Goal: Entertainment & Leisure: Consume media (video, audio)

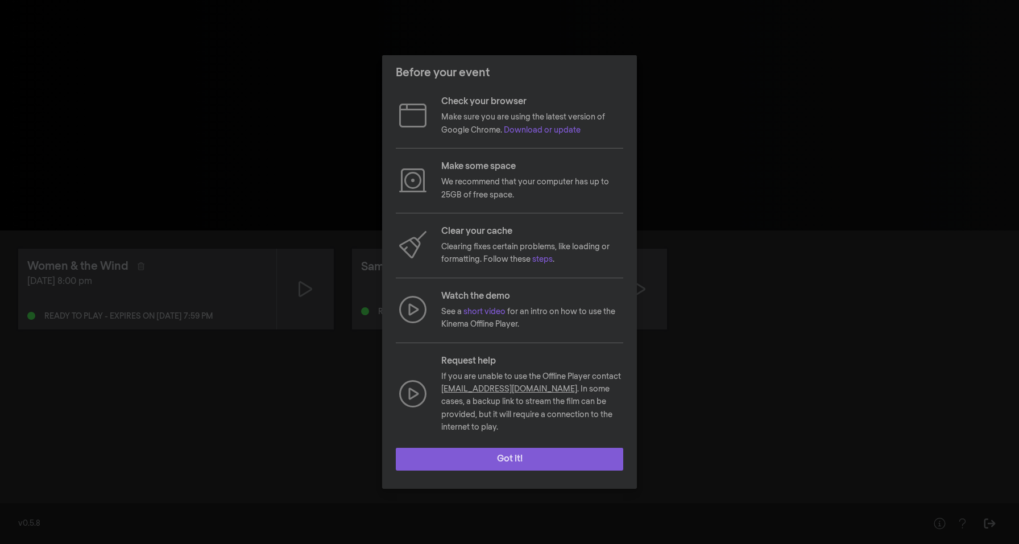
click at [490, 454] on button "Got it!" at bounding box center [510, 459] width 228 height 23
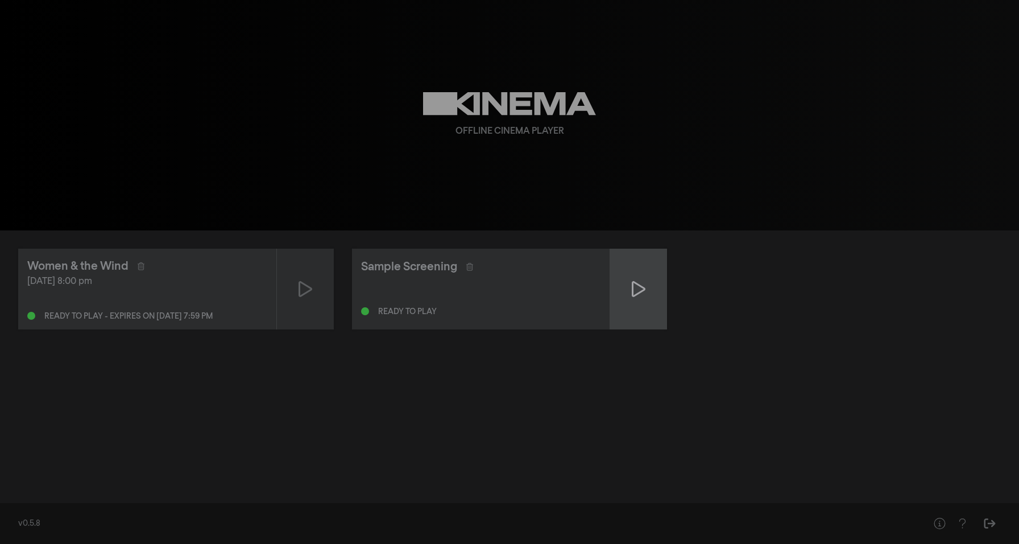
click at [638, 293] on icon at bounding box center [639, 289] width 14 height 16
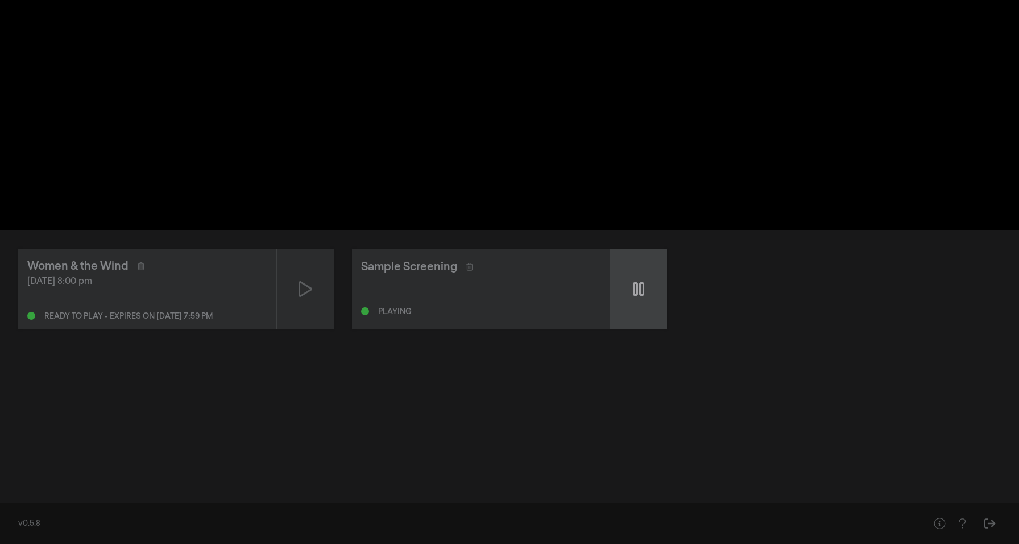
click at [638, 293] on icon at bounding box center [638, 289] width 11 height 18
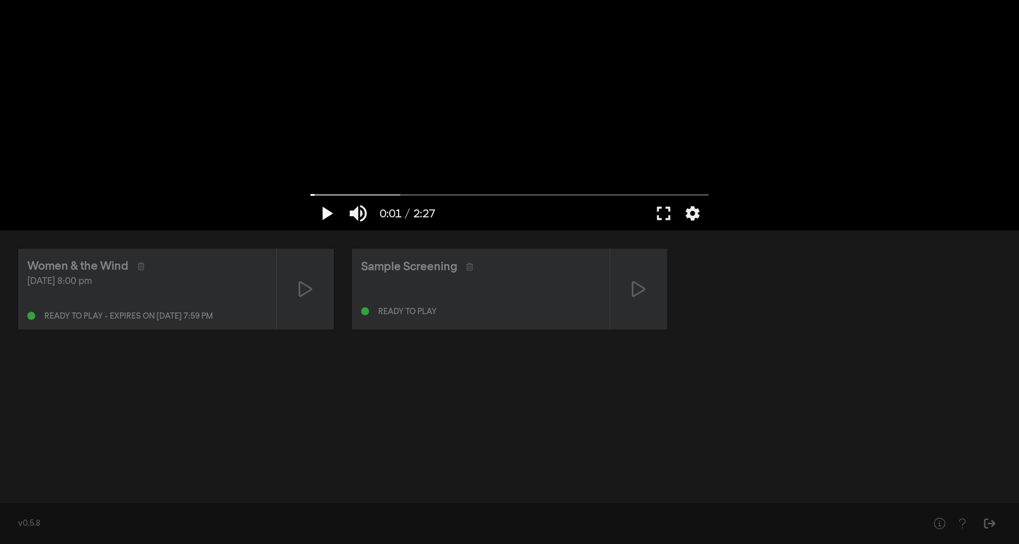
click at [332, 217] on button "play_arrow" at bounding box center [327, 213] width 32 height 34
click at [408, 193] on input "Seek" at bounding box center [510, 194] width 398 height 7
click at [660, 211] on button "fullscreen" at bounding box center [664, 213] width 32 height 34
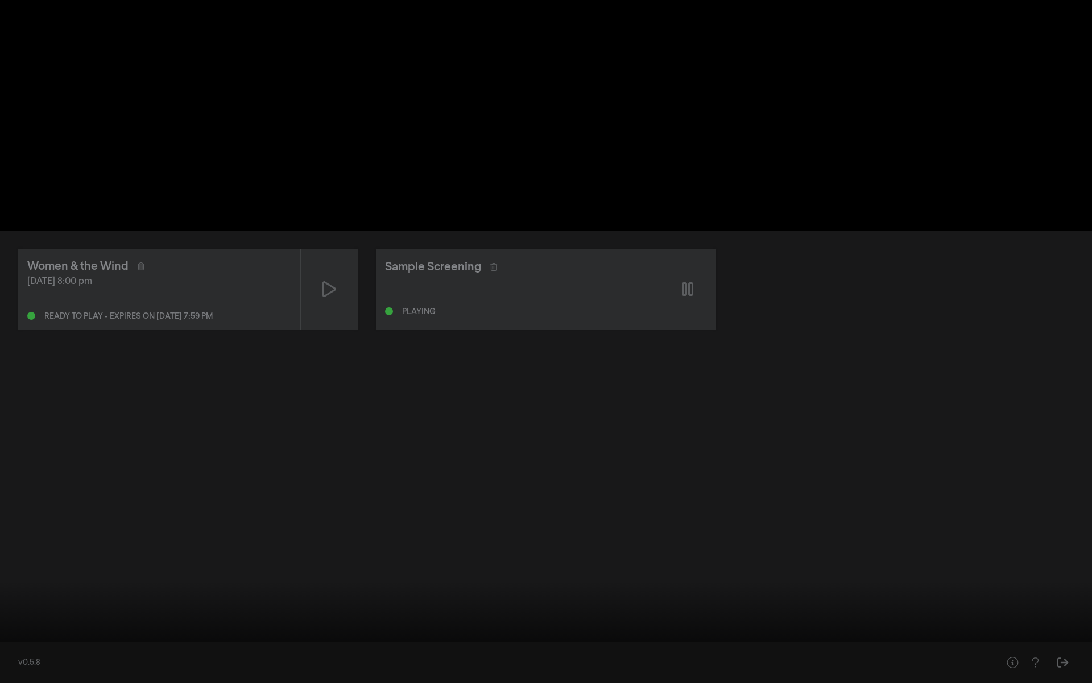
click at [1019, 543] on button "settings" at bounding box center [1071, 666] width 26 height 34
click at [1019, 543] on span "English" at bounding box center [1065, 624] width 43 height 17
click at [1019, 543] on button "fullscreen_exit" at bounding box center [1042, 666] width 32 height 34
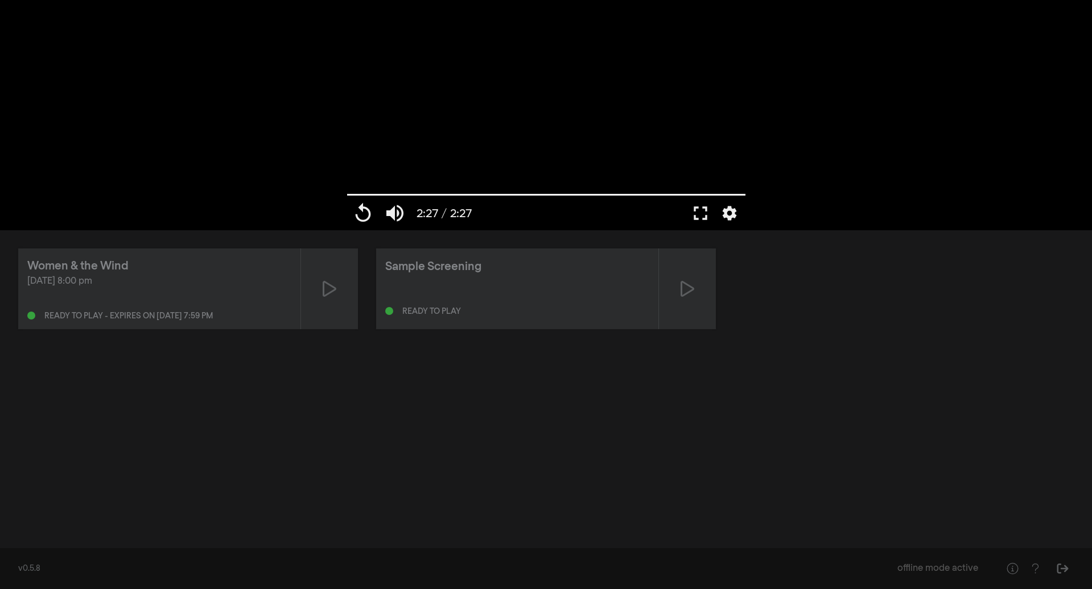
type input "147.146"
